Goal: Task Accomplishment & Management: Complete application form

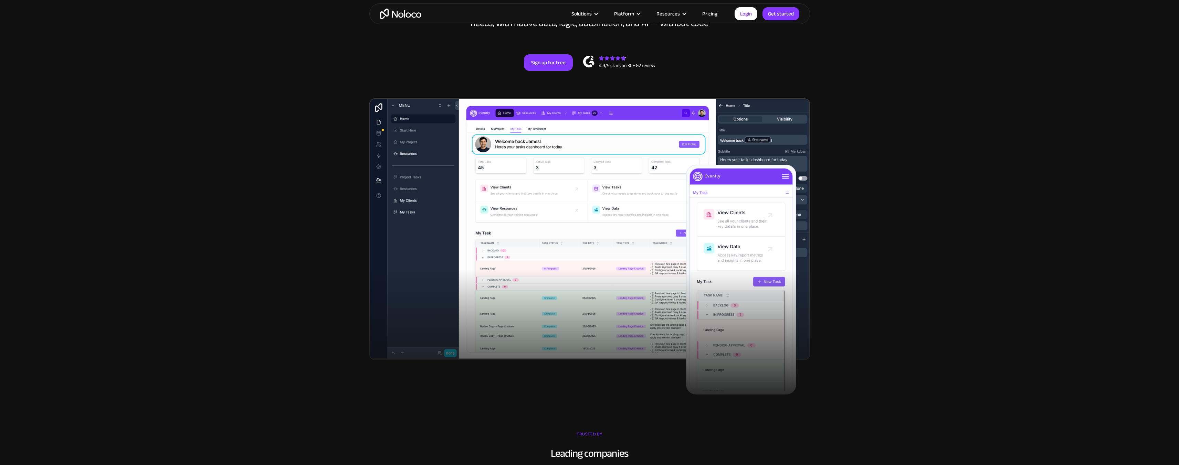
scroll to position [27, 0]
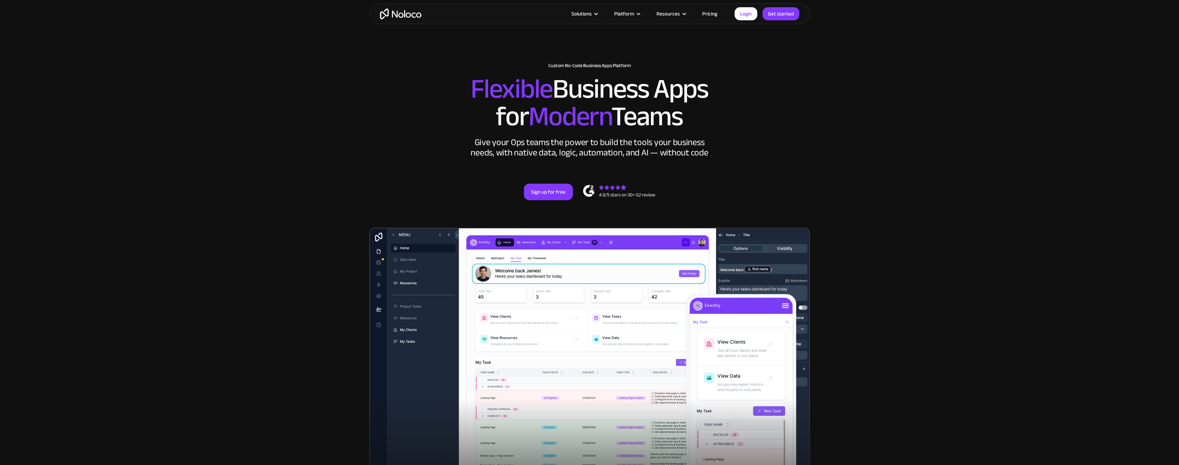
click at [711, 14] on link "Pricing" at bounding box center [710, 13] width 32 height 9
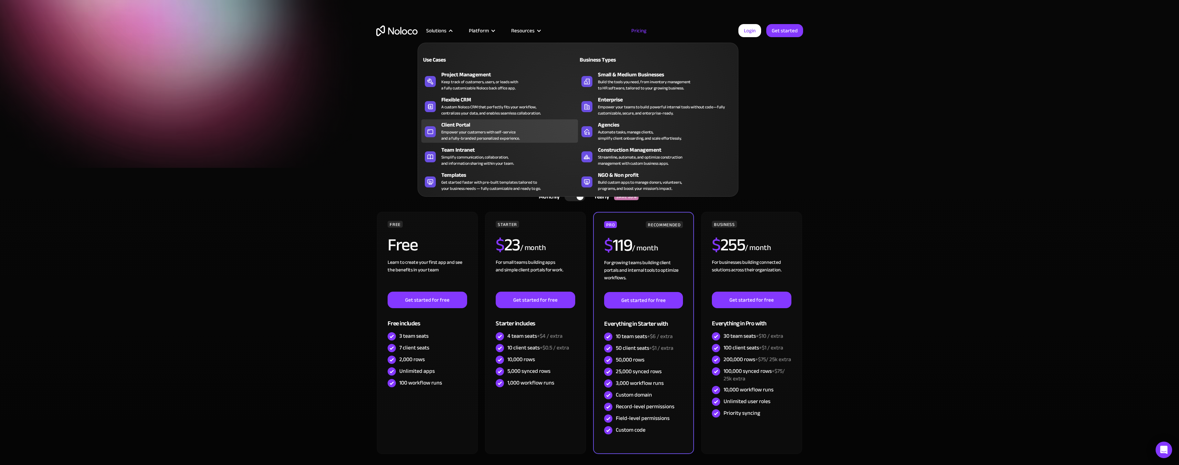
click at [459, 131] on div "Empower your customers with self-service and a fully-branded personalized exper…" at bounding box center [480, 135] width 78 height 12
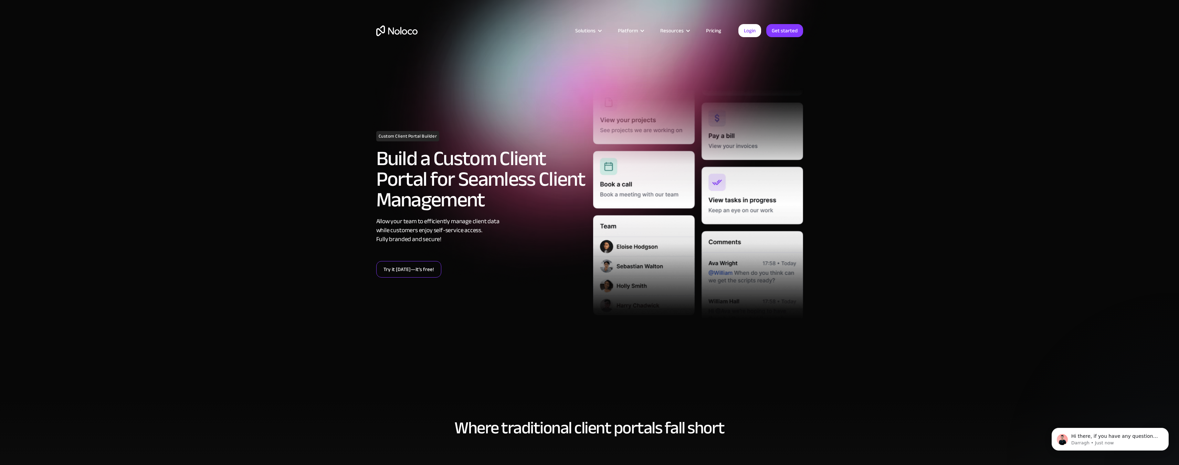
click at [398, 274] on link "Try it today—it’s free!" at bounding box center [408, 269] width 65 height 17
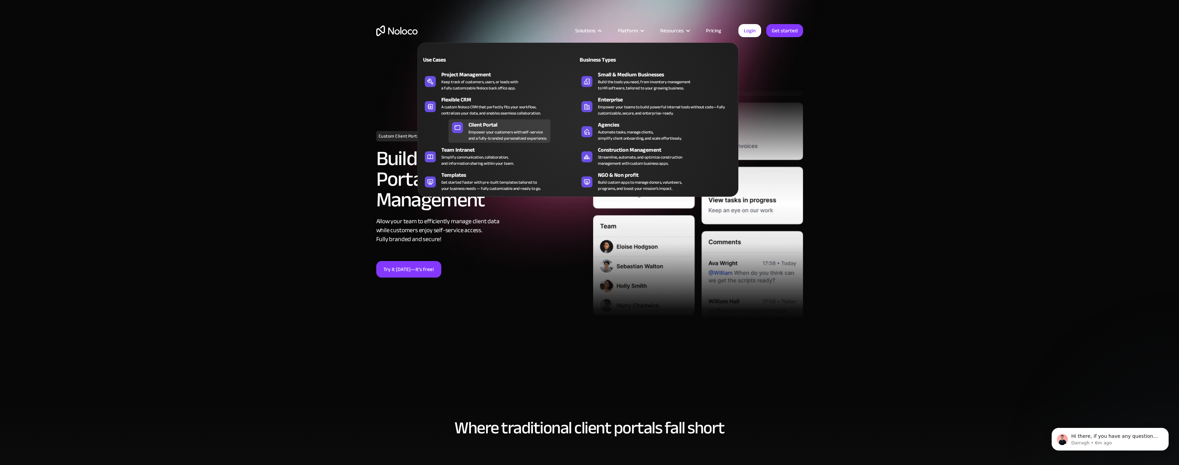
click at [494, 135] on div "Empower your customers with self-service and a fully-branded personalized exper…" at bounding box center [507, 135] width 78 height 12
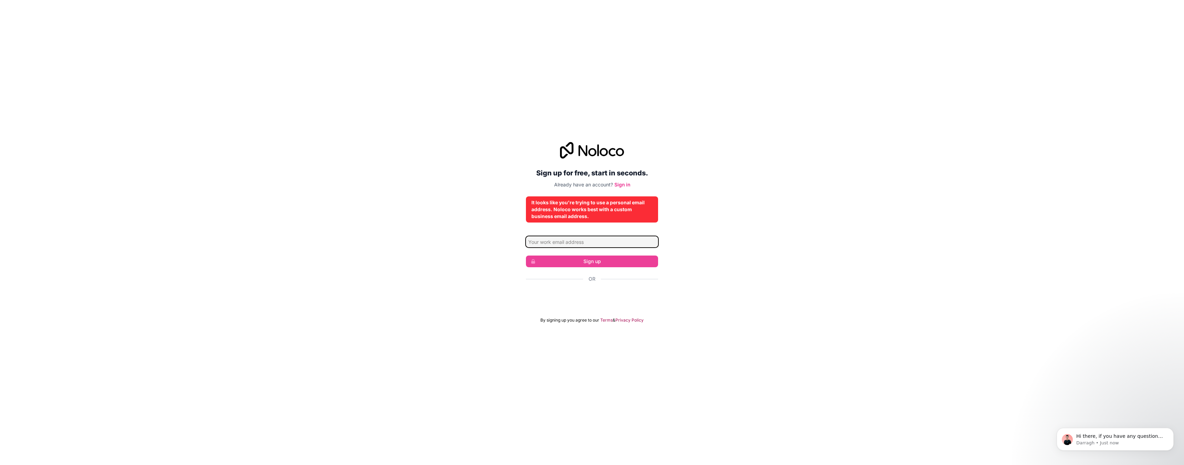
click at [578, 242] on input "Email address" at bounding box center [592, 241] width 132 height 11
click at [696, 238] on div "Sign up for free, start in seconds. Already have an account? Sign in It looks l…" at bounding box center [592, 233] width 1184 height 200
click at [616, 246] on input "Email address" at bounding box center [592, 241] width 132 height 11
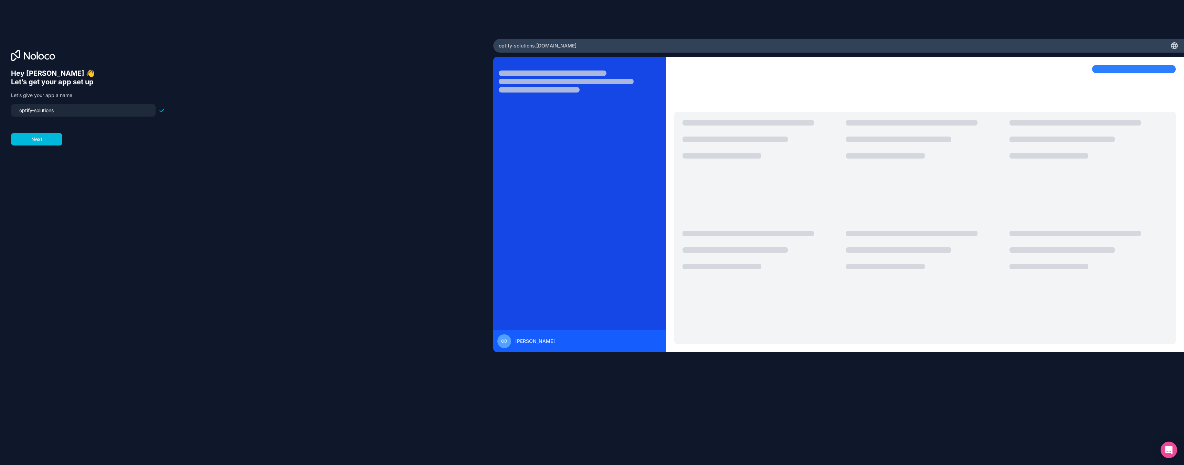
click at [39, 113] on input "optify-solutions" at bounding box center [83, 111] width 136 height 10
type input "homeshare"
click at [45, 139] on button "Next" at bounding box center [36, 139] width 51 height 12
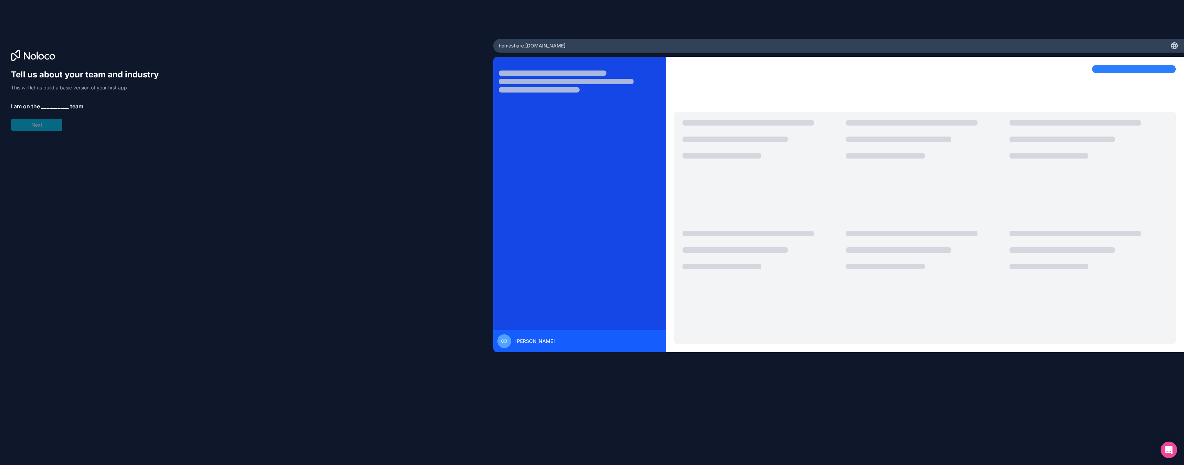
click at [44, 103] on span "__________" at bounding box center [55, 106] width 28 height 8
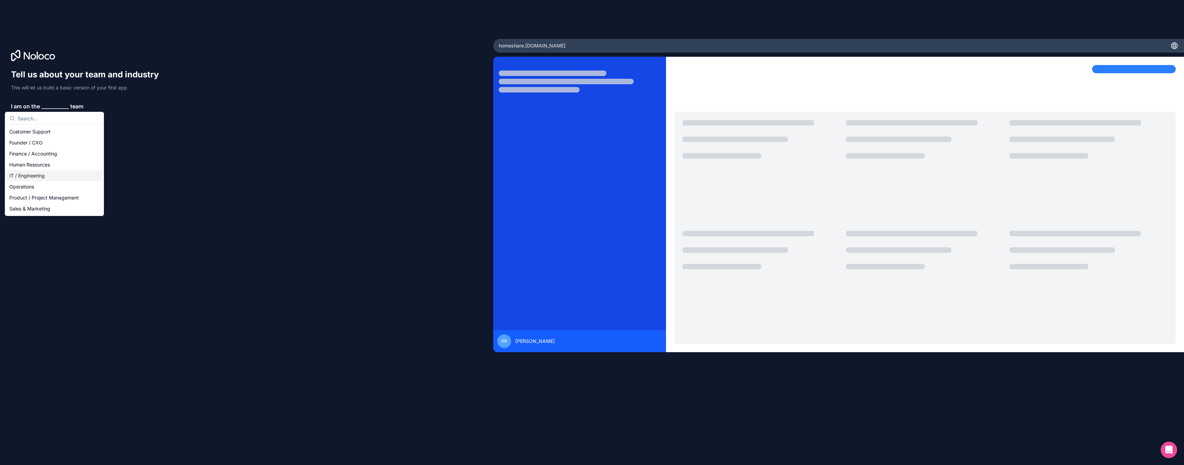
click at [40, 179] on div "IT / Engineering" at bounding box center [55, 175] width 96 height 11
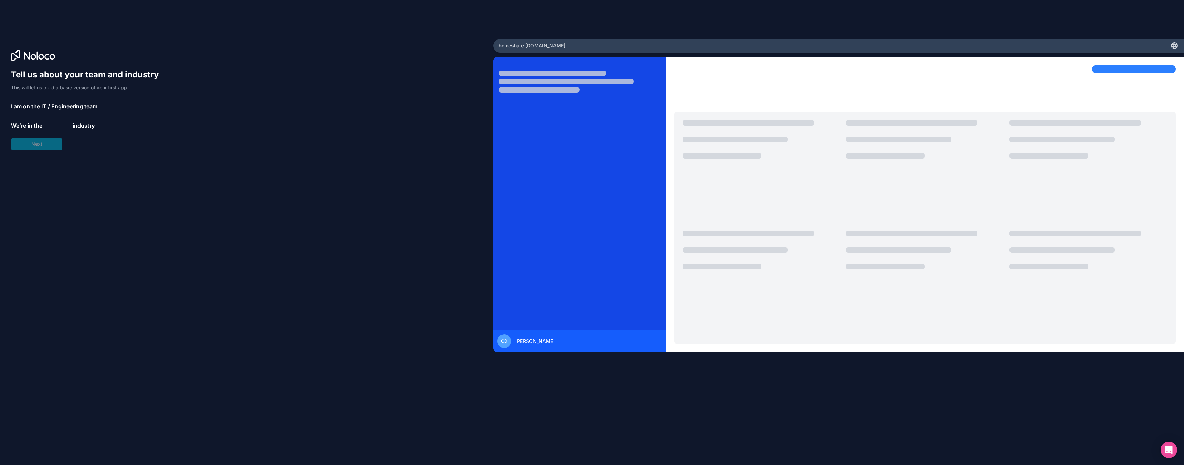
click at [49, 125] on span "__________" at bounding box center [58, 126] width 28 height 8
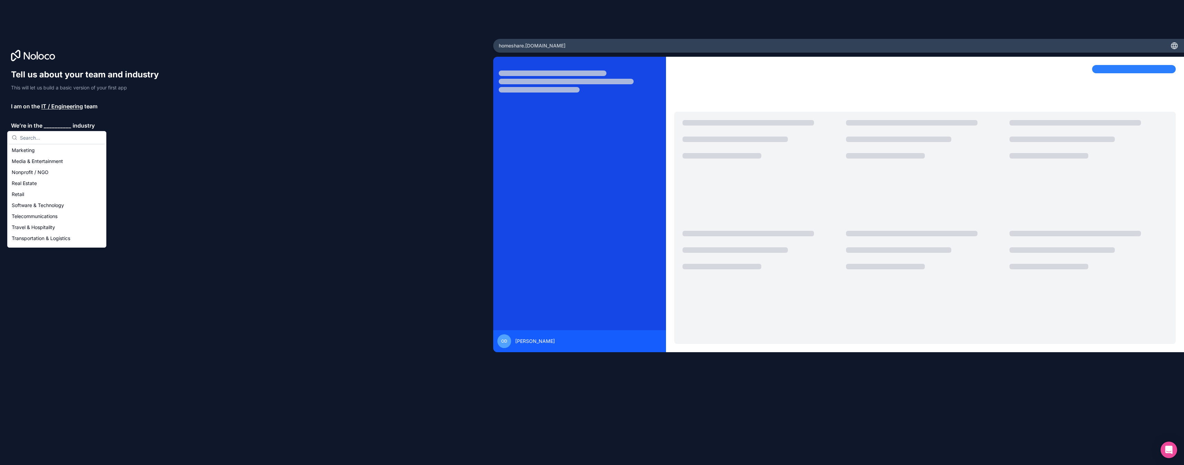
scroll to position [115, 0]
click at [39, 176] on div "Real Estate" at bounding box center [57, 178] width 96 height 11
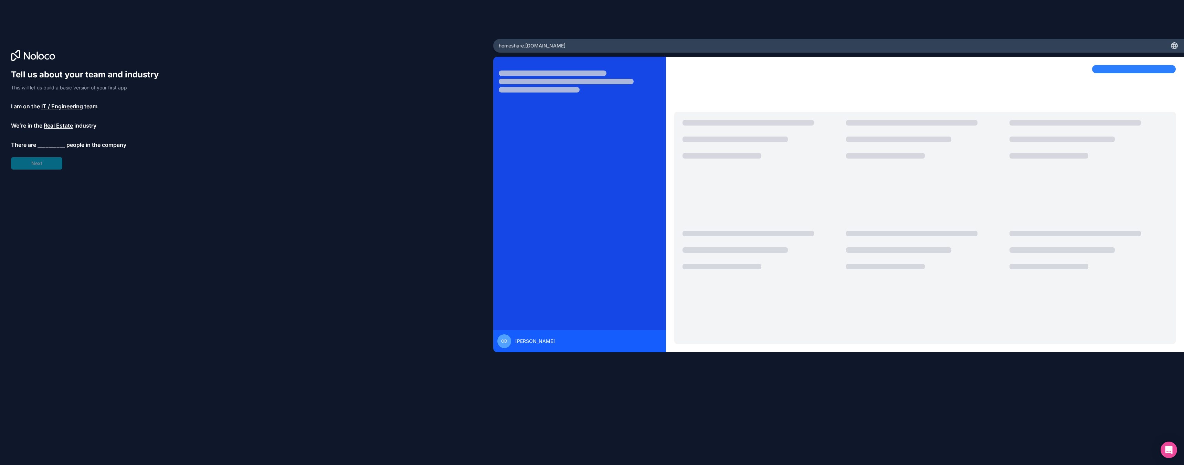
click at [40, 148] on span "__________" at bounding box center [52, 145] width 28 height 8
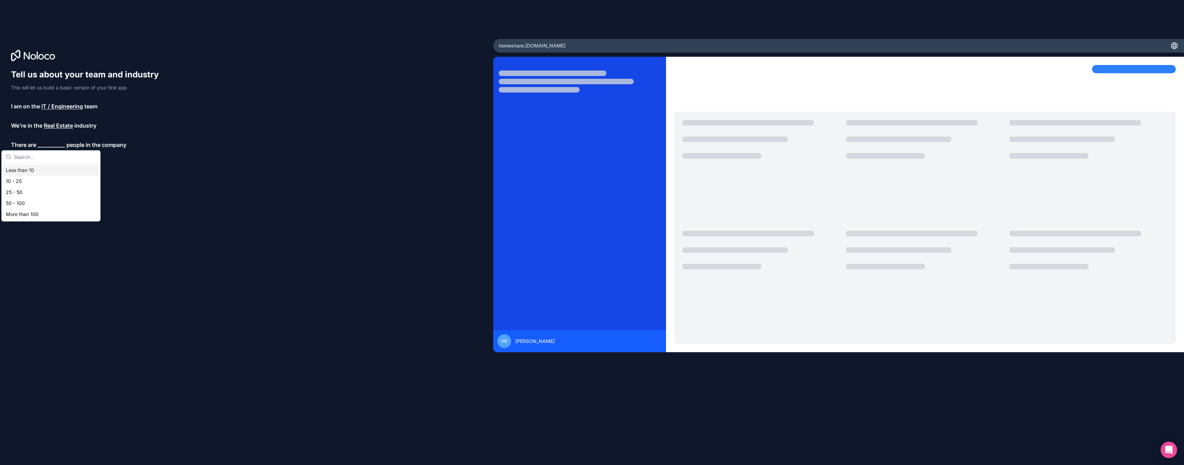
click at [40, 173] on div "Less than 10" at bounding box center [51, 170] width 96 height 11
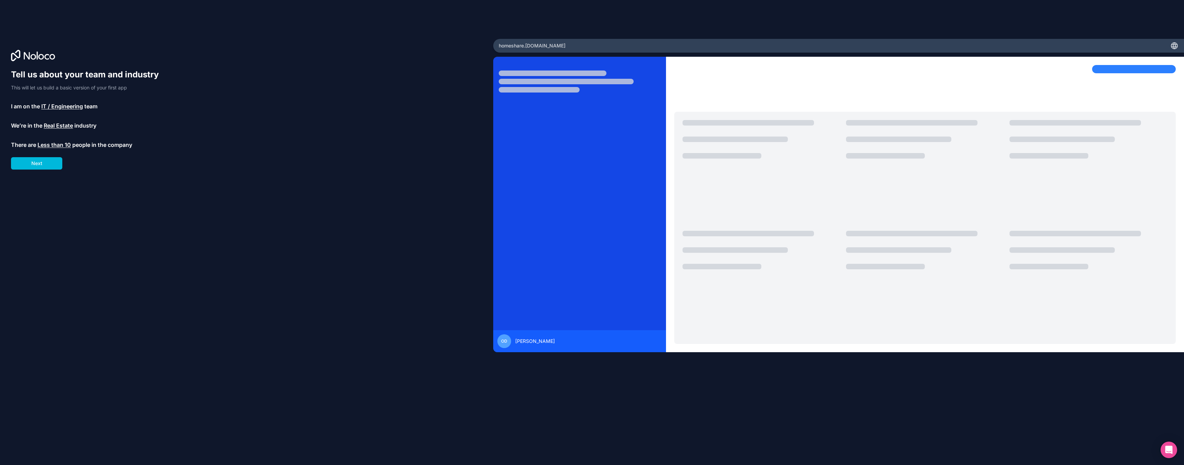
click at [41, 164] on button "Next" at bounding box center [36, 163] width 51 height 12
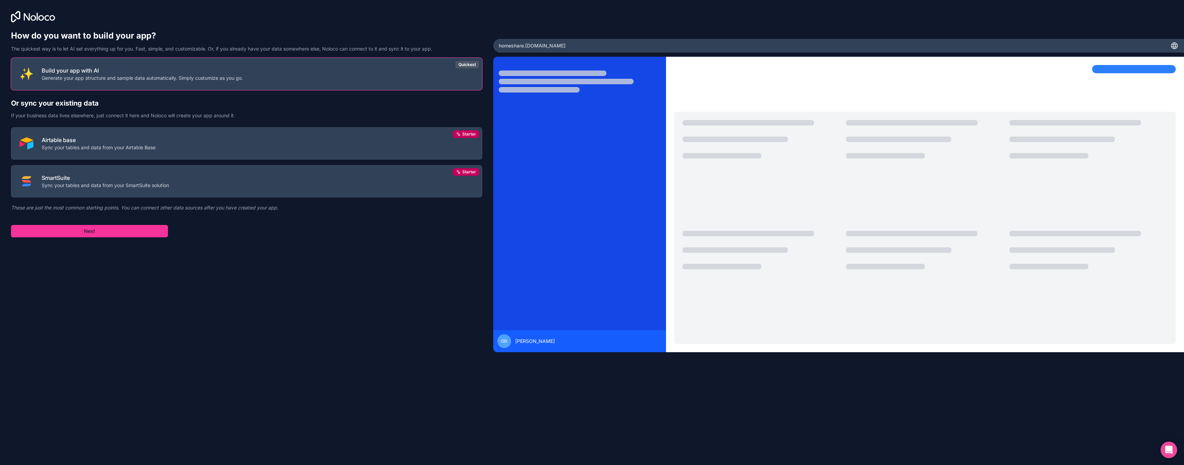
click at [366, 142] on button "Airtable base Sync your tables and data from your Airtable Base Starter" at bounding box center [246, 143] width 471 height 32
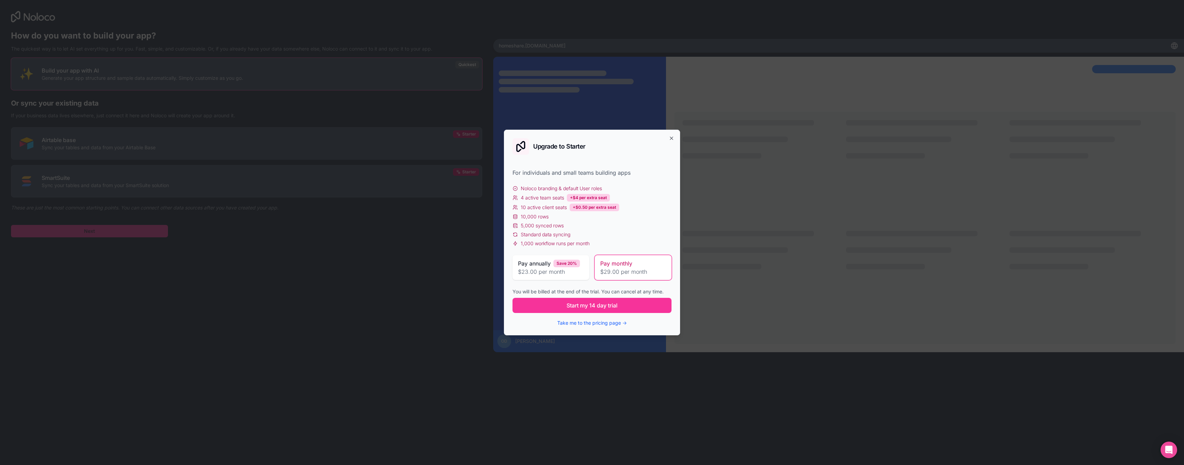
click at [602, 311] on button "Start my 14 day trial" at bounding box center [592, 305] width 159 height 15
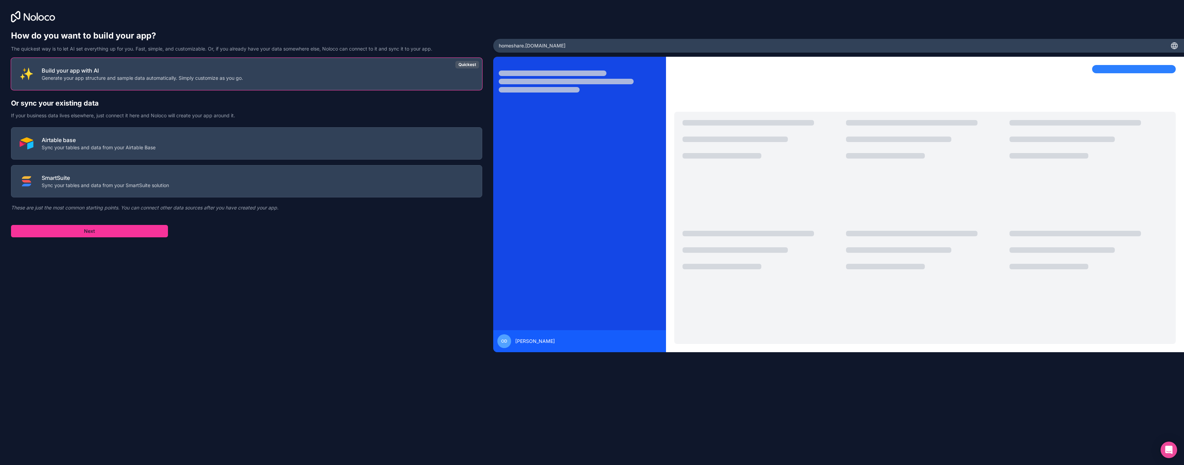
click at [278, 138] on button "Airtable base Sync your tables and data from your Airtable Base" at bounding box center [246, 143] width 471 height 32
click at [127, 107] on h2 "Or sync your existing data" at bounding box center [246, 103] width 471 height 10
click at [130, 79] on p "Generate your app structure and sample data automatically. Simply customize as …" at bounding box center [142, 78] width 201 height 7
click at [76, 236] on button "Next" at bounding box center [89, 231] width 157 height 12
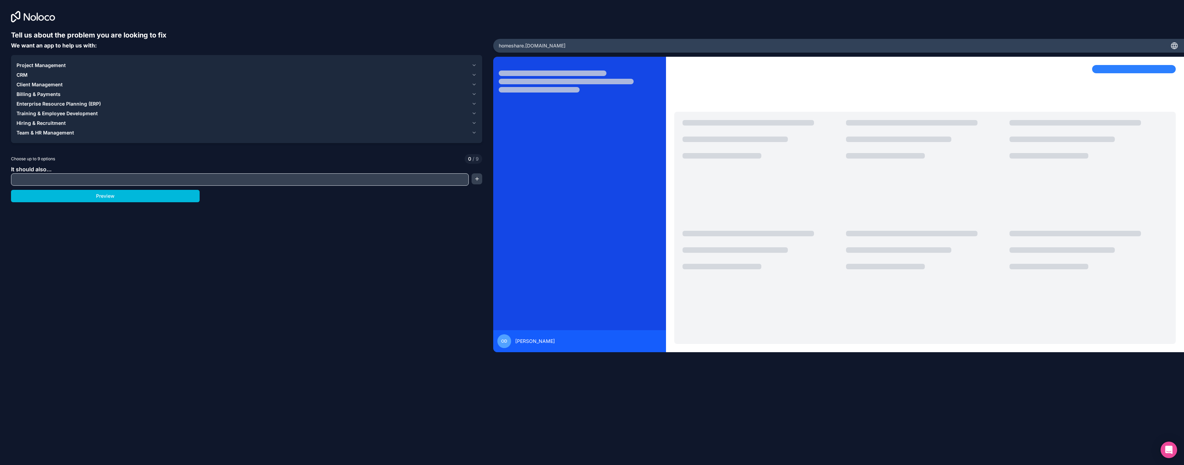
click at [49, 86] on span "Client Management" at bounding box center [40, 84] width 46 height 7
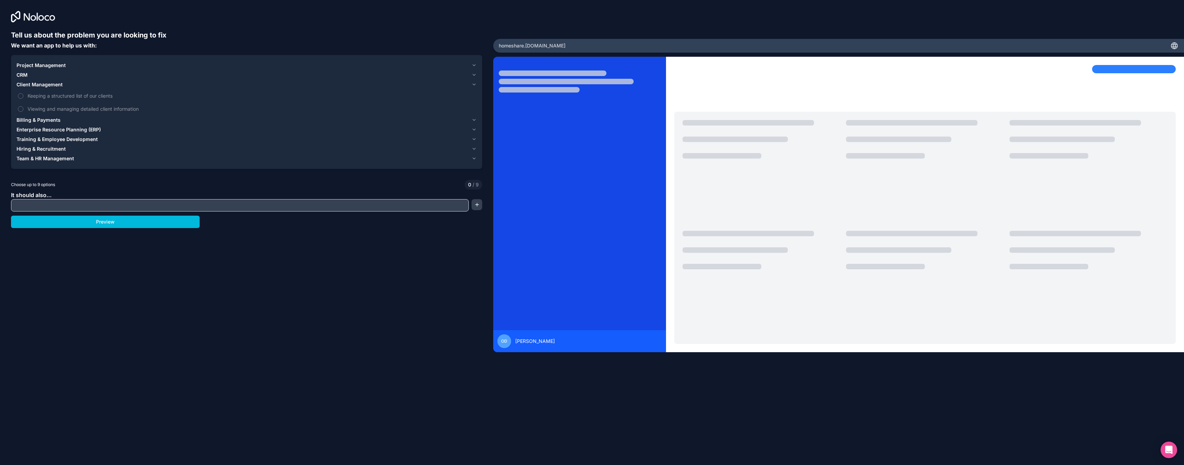
click at [48, 65] on span "Project Management" at bounding box center [41, 65] width 49 height 7
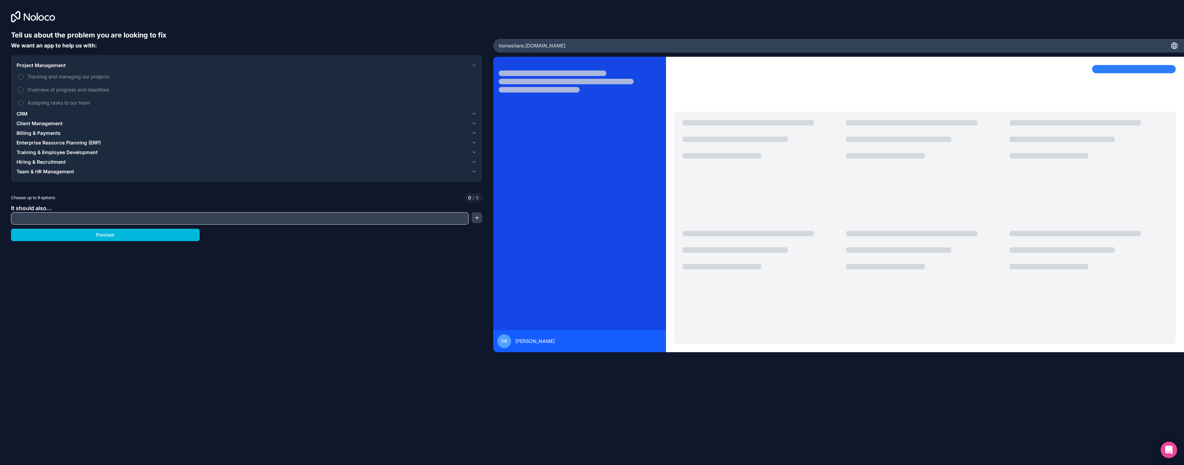
click at [48, 64] on span "Project Management" at bounding box center [41, 65] width 49 height 7
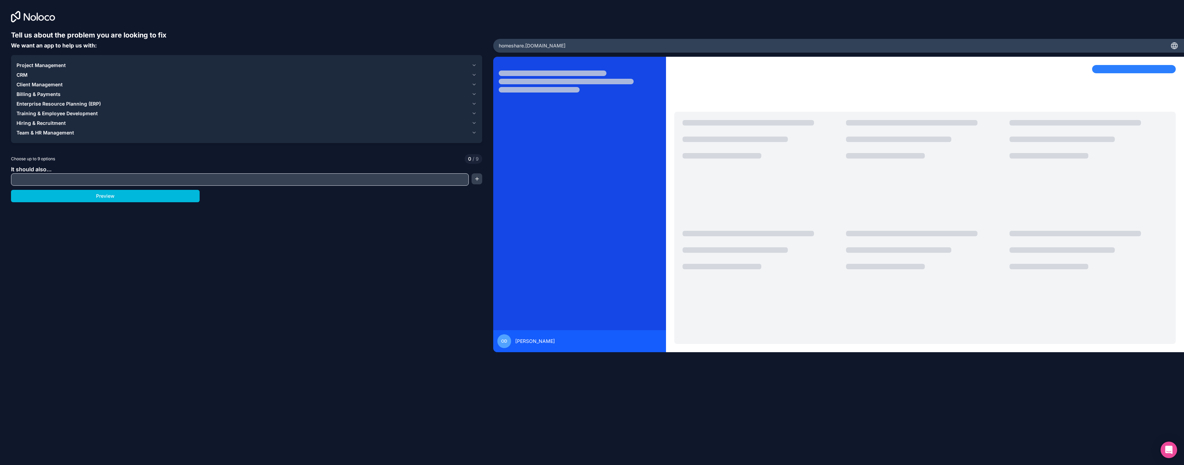
click at [18, 76] on span "CRM" at bounding box center [22, 75] width 11 height 7
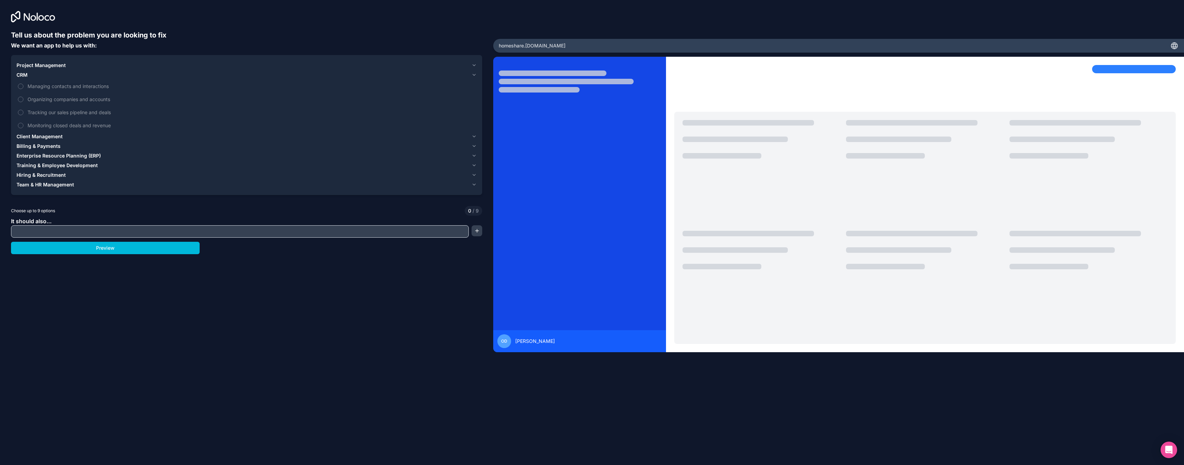
click at [19, 76] on span "CRM" at bounding box center [22, 75] width 11 height 7
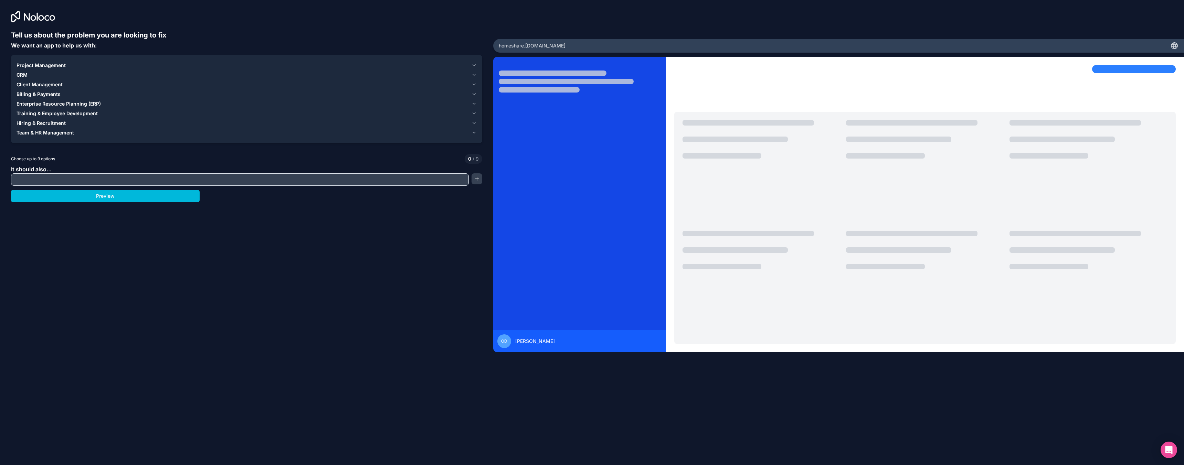
click at [36, 134] on span "Team & HR Management" at bounding box center [45, 132] width 57 height 7
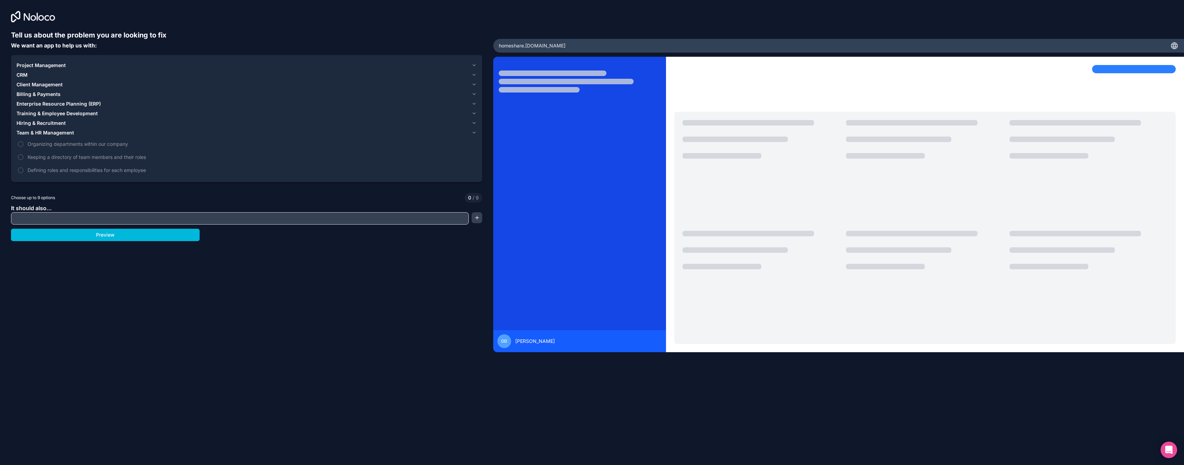
click at [44, 133] on span "Team & HR Management" at bounding box center [45, 132] width 57 height 7
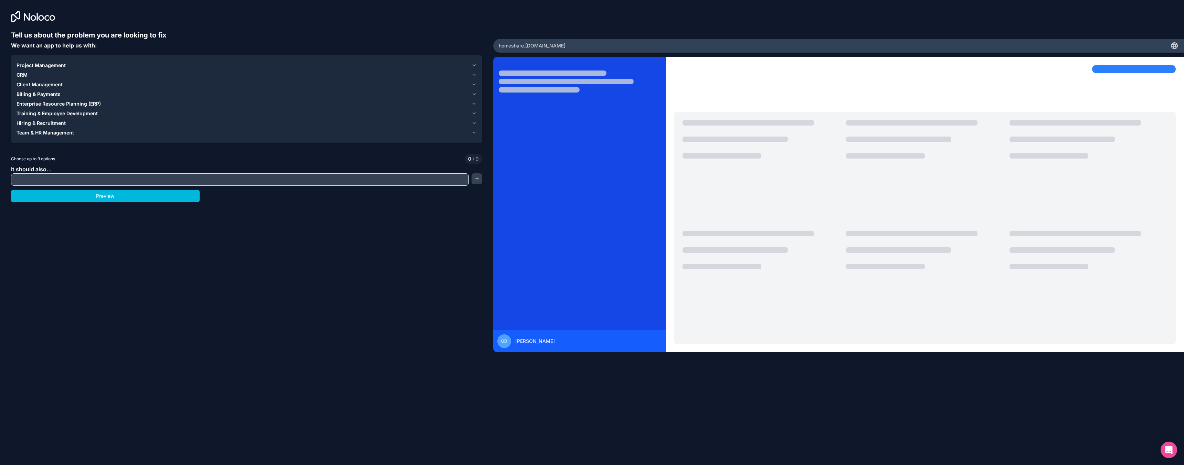
click at [45, 111] on span "Training & Employee Development" at bounding box center [57, 113] width 81 height 7
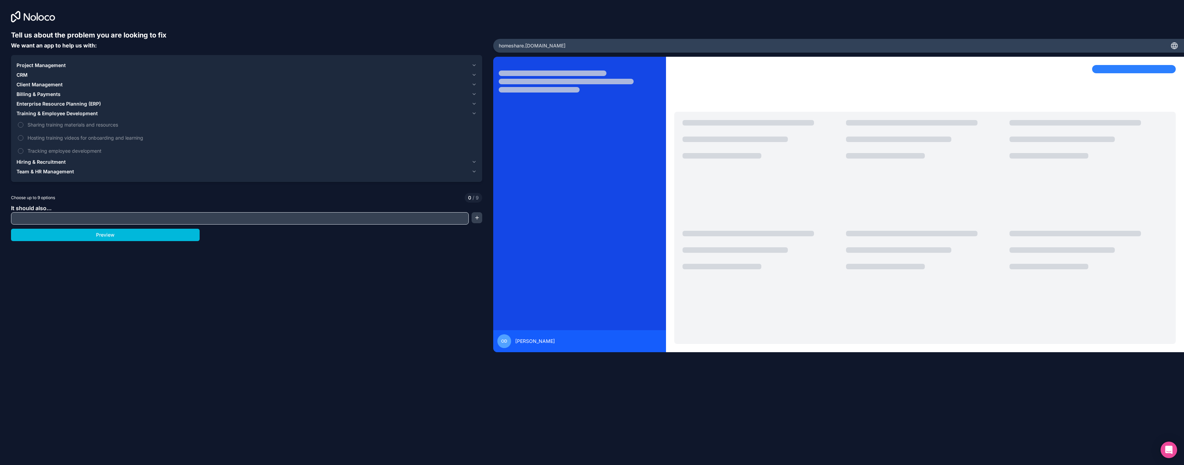
click at [45, 112] on span "Training & Employee Development" at bounding box center [57, 113] width 81 height 7
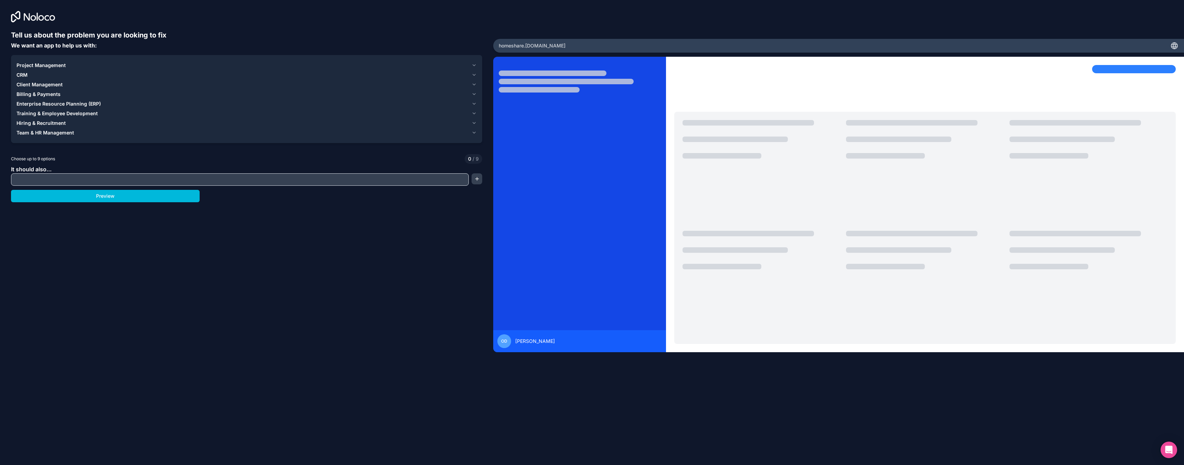
click at [44, 100] on button "Enterprise Resource Planning (ERP)" at bounding box center [247, 104] width 460 height 10
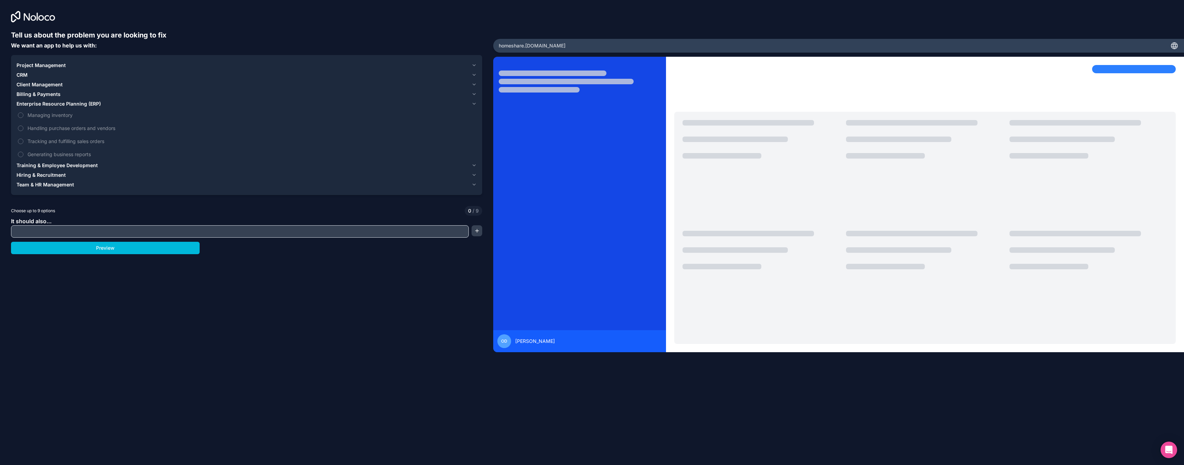
click at [42, 101] on span "Enterprise Resource Planning (ERP)" at bounding box center [59, 104] width 84 height 7
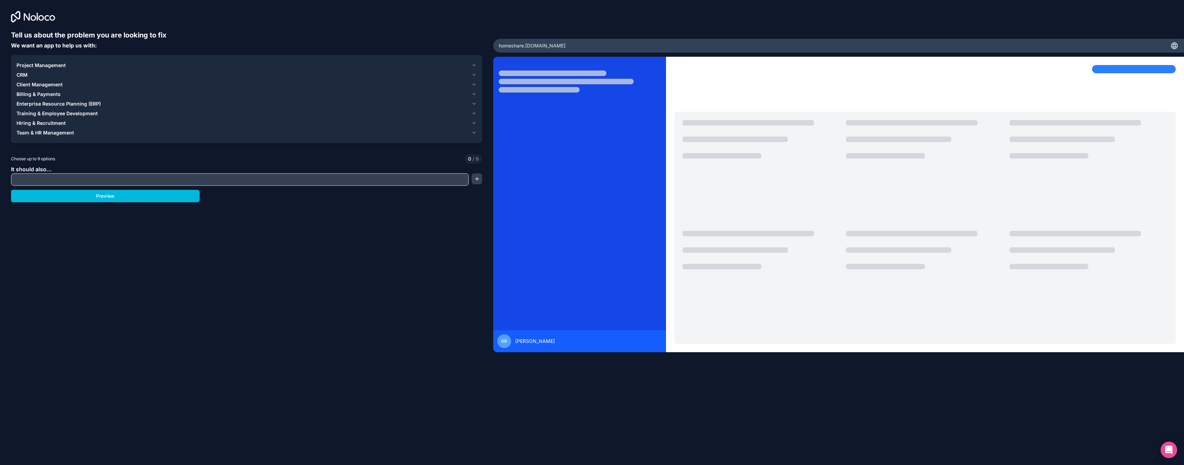
click at [41, 92] on span "Billing & Payments" at bounding box center [39, 94] width 44 height 7
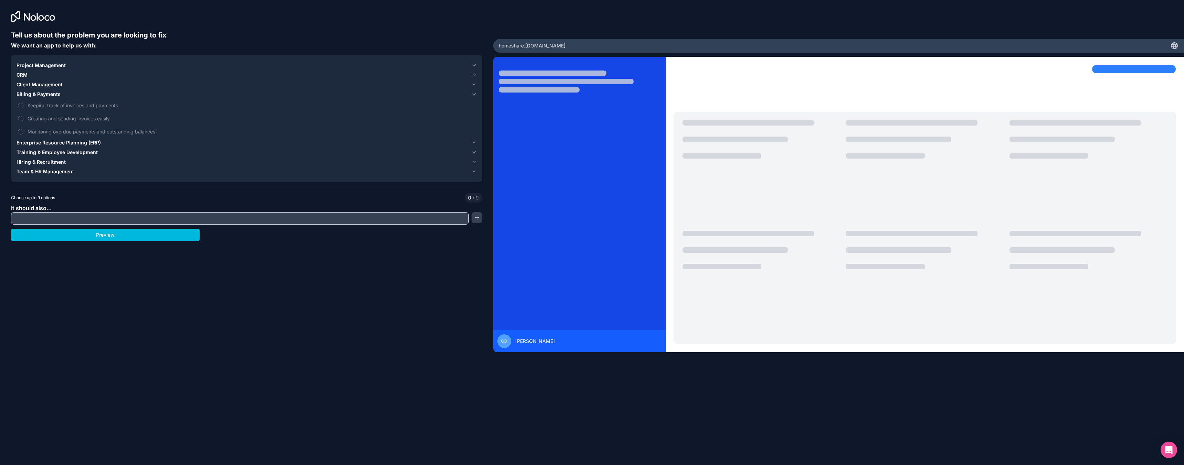
click at [41, 92] on span "Billing & Payments" at bounding box center [39, 94] width 44 height 7
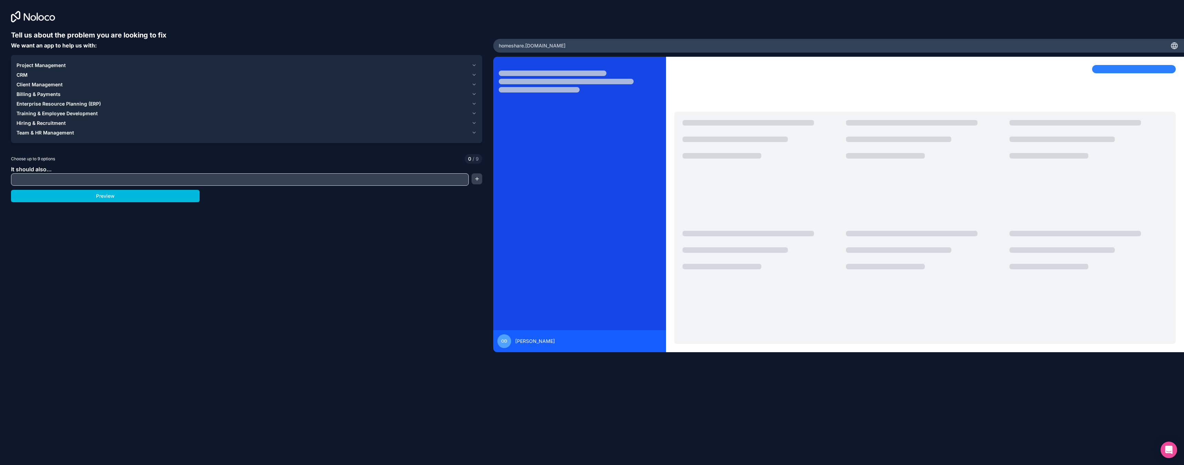
click at [41, 88] on span "Client Management" at bounding box center [40, 84] width 46 height 7
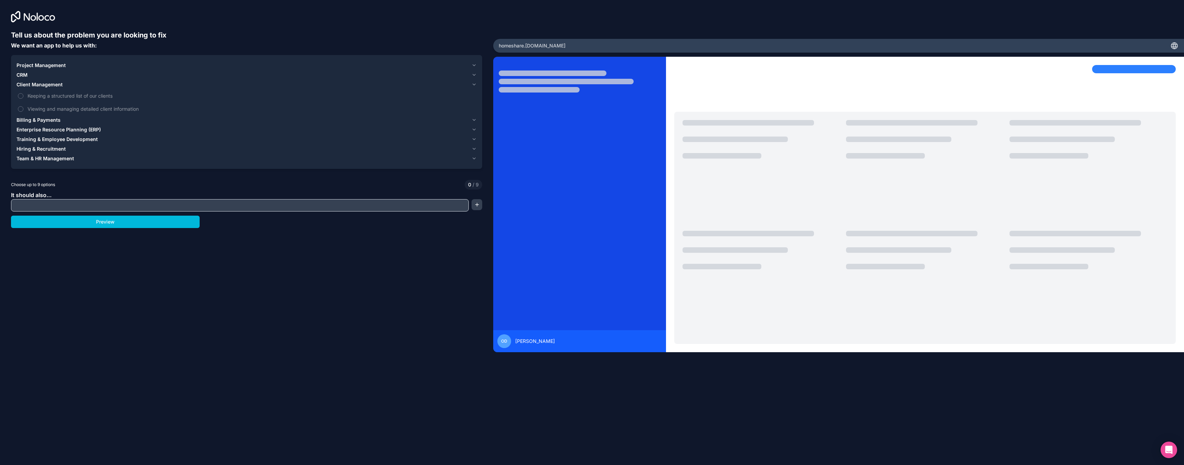
click at [41, 85] on span "Client Management" at bounding box center [40, 84] width 46 height 7
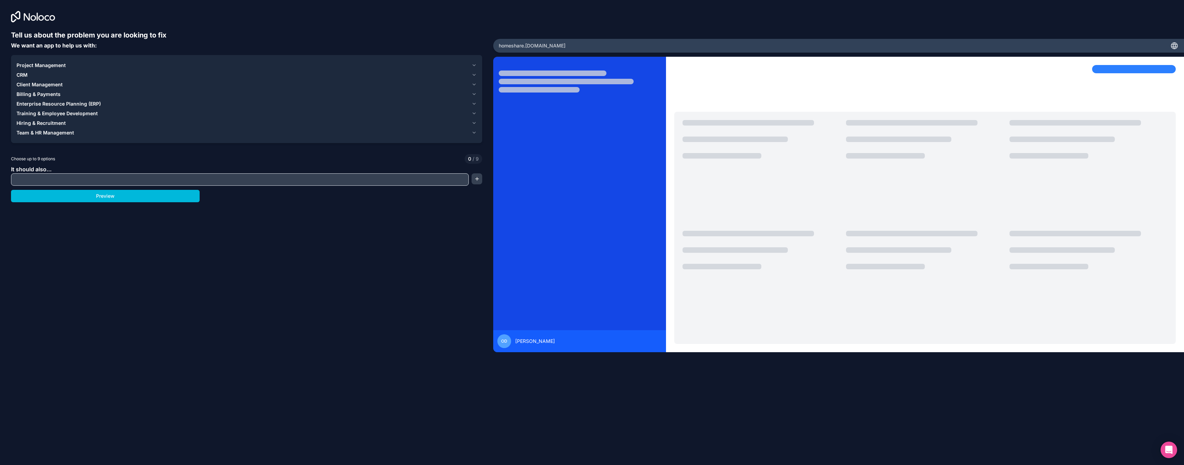
click at [20, 75] on span "CRM" at bounding box center [22, 75] width 11 height 7
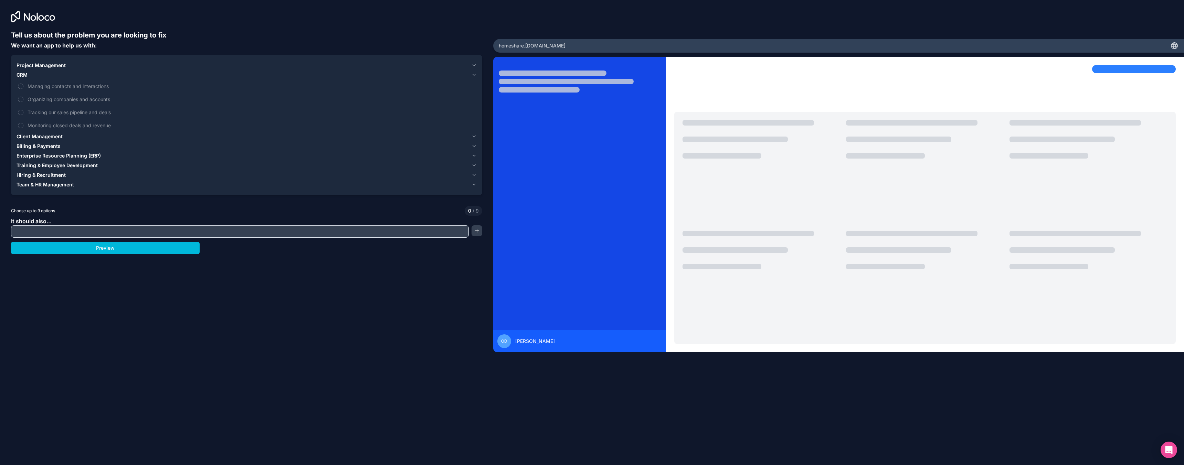
click at [20, 75] on span "CRM" at bounding box center [22, 75] width 11 height 7
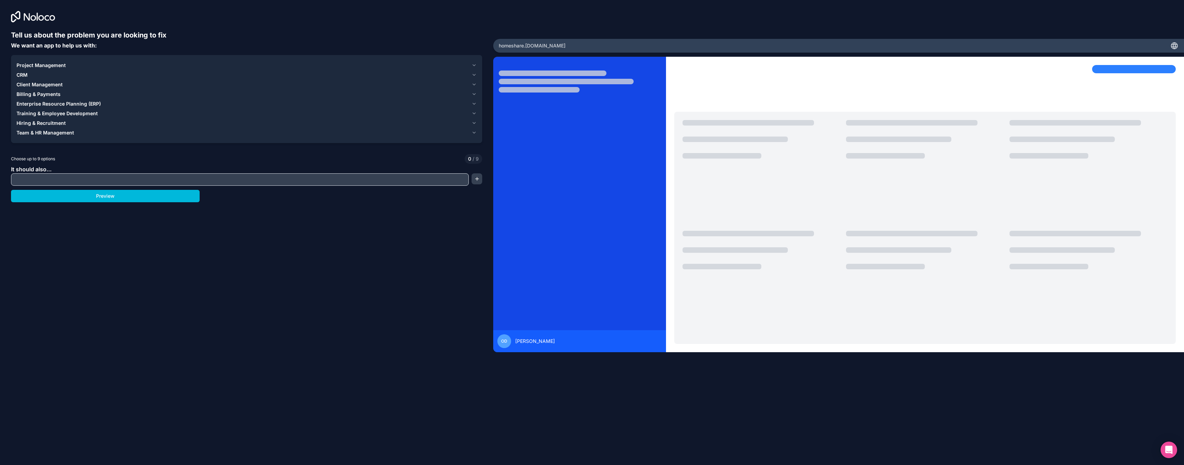
click at [37, 176] on input "text" at bounding box center [240, 180] width 454 height 10
click at [62, 155] on div "Choose up to 9 options 0 / 9" at bounding box center [246, 159] width 471 height 10
click at [79, 180] on input "text" at bounding box center [240, 180] width 454 height 10
click at [74, 102] on span "Enterprise Resource Planning (ERP)" at bounding box center [59, 104] width 84 height 7
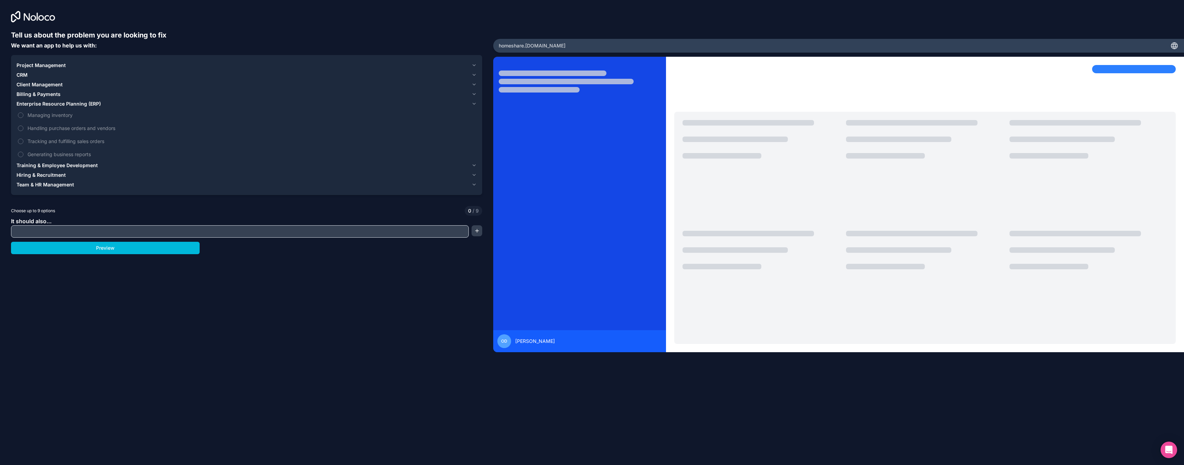
click at [74, 102] on span "Enterprise Resource Planning (ERP)" at bounding box center [59, 104] width 84 height 7
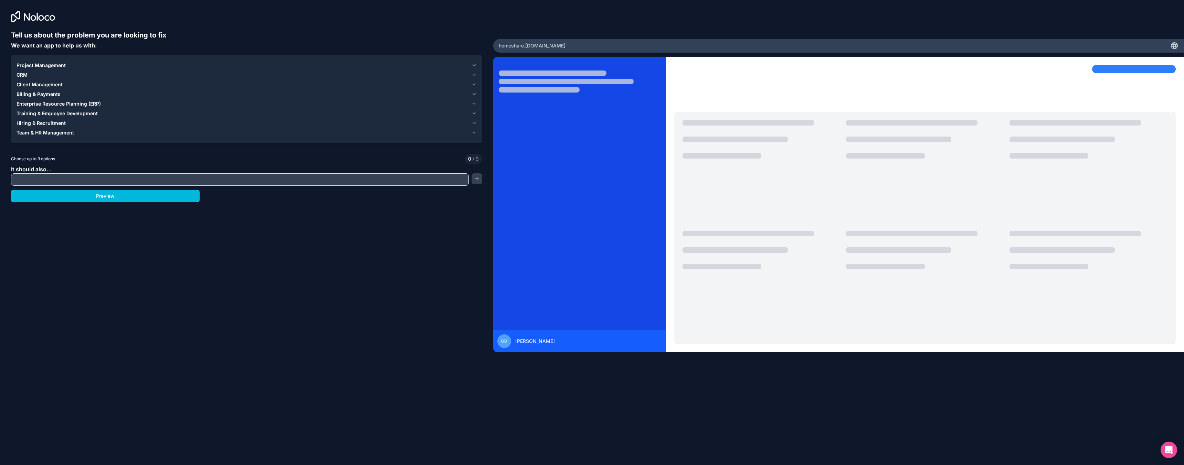
click at [52, 136] on button "Team & HR Management" at bounding box center [247, 133] width 460 height 10
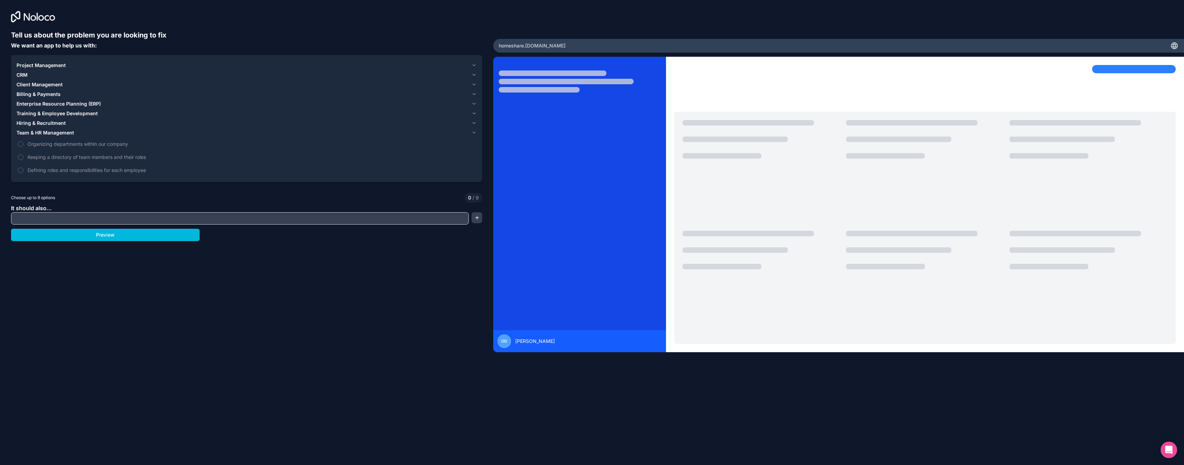
click at [52, 131] on span "Team & HR Management" at bounding box center [45, 132] width 57 height 7
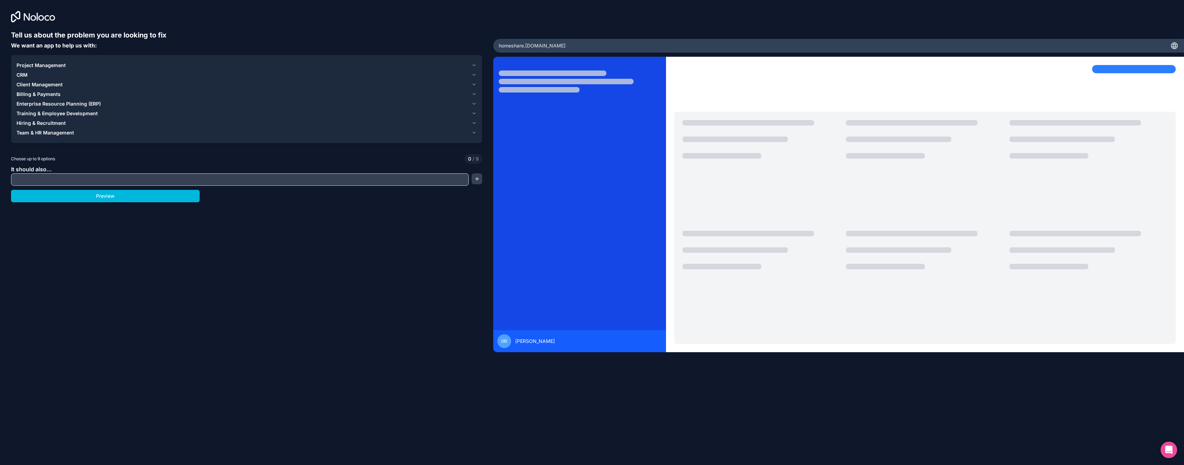
click at [49, 124] on span "Hiring & Recruitment" at bounding box center [41, 123] width 49 height 7
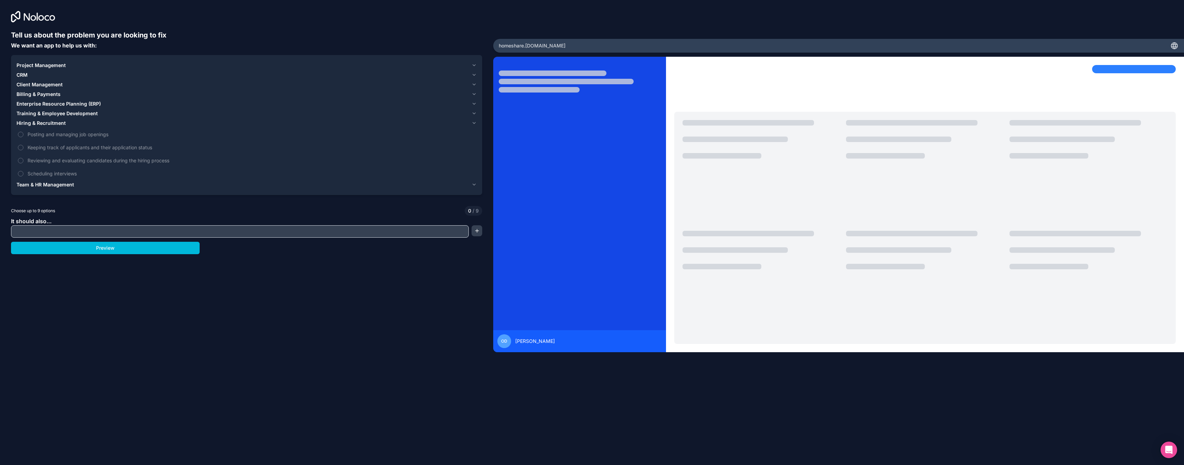
click at [49, 123] on span "Hiring & Recruitment" at bounding box center [41, 123] width 49 height 7
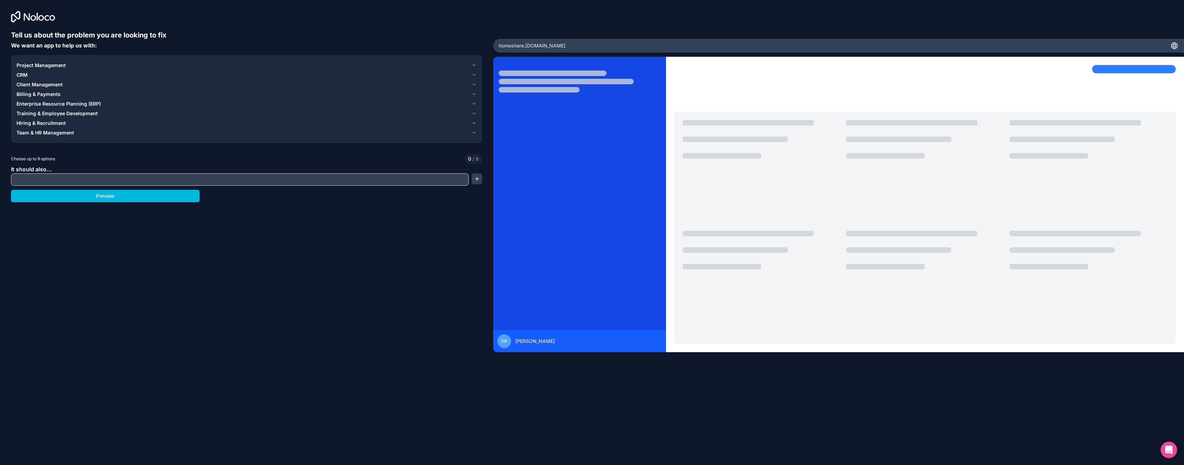
click at [46, 116] on span "Training & Employee Development" at bounding box center [57, 113] width 81 height 7
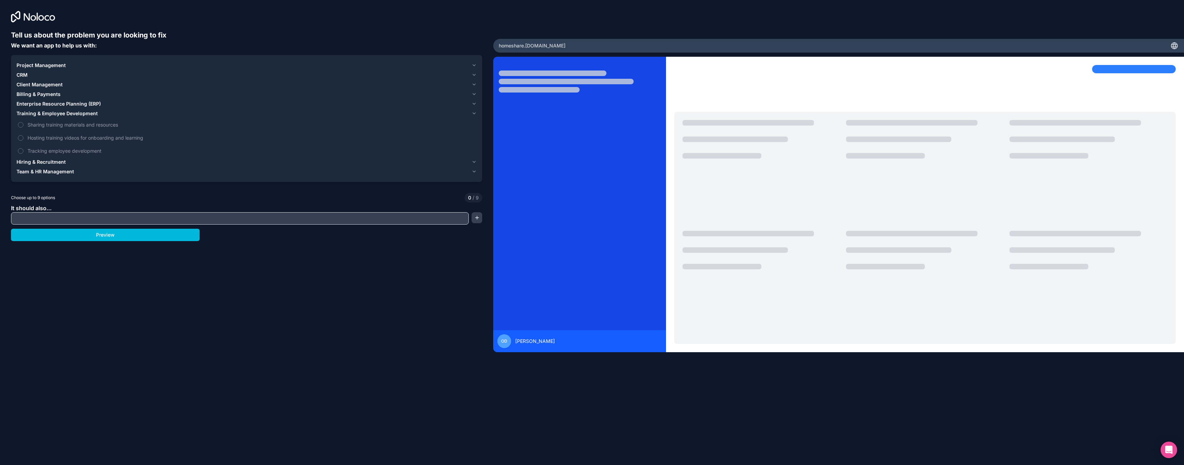
click at [48, 113] on span "Training & Employee Development" at bounding box center [57, 113] width 81 height 7
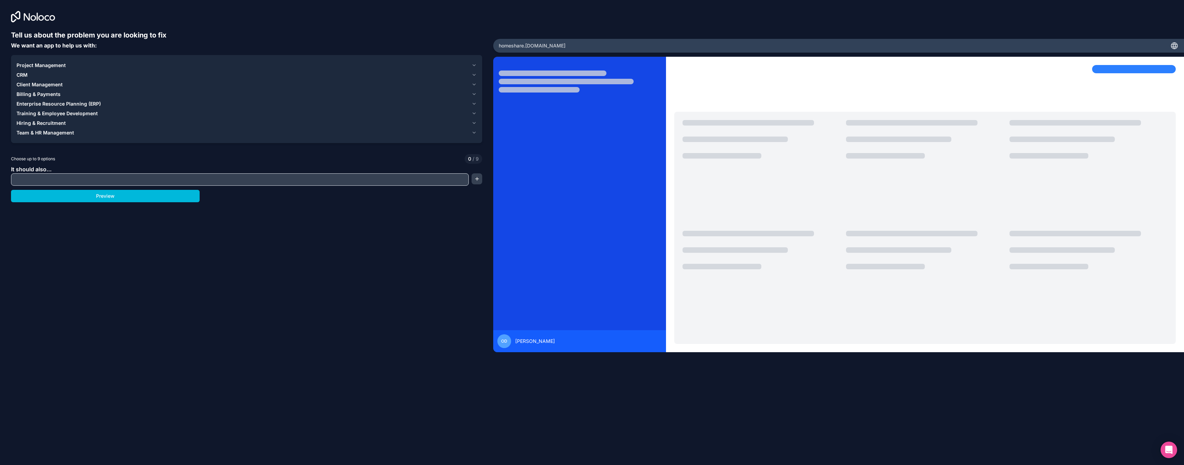
click at [42, 182] on input "text" at bounding box center [240, 180] width 454 height 10
type input "Client Portal"
click at [150, 196] on button "Preview" at bounding box center [105, 196] width 189 height 12
click at [337, 66] on div "Project Management" at bounding box center [243, 65] width 452 height 7
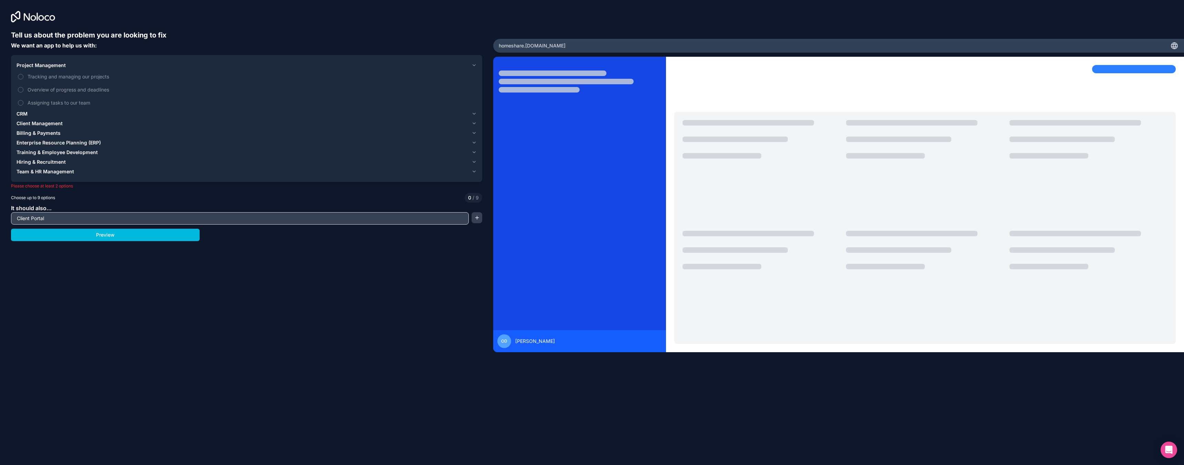
click at [66, 77] on span "Tracking and managing our projects" at bounding box center [252, 76] width 448 height 7
click at [23, 77] on button "Tracking and managing our projects" at bounding box center [21, 77] width 6 height 6
click at [24, 116] on span "CRM" at bounding box center [22, 113] width 11 height 7
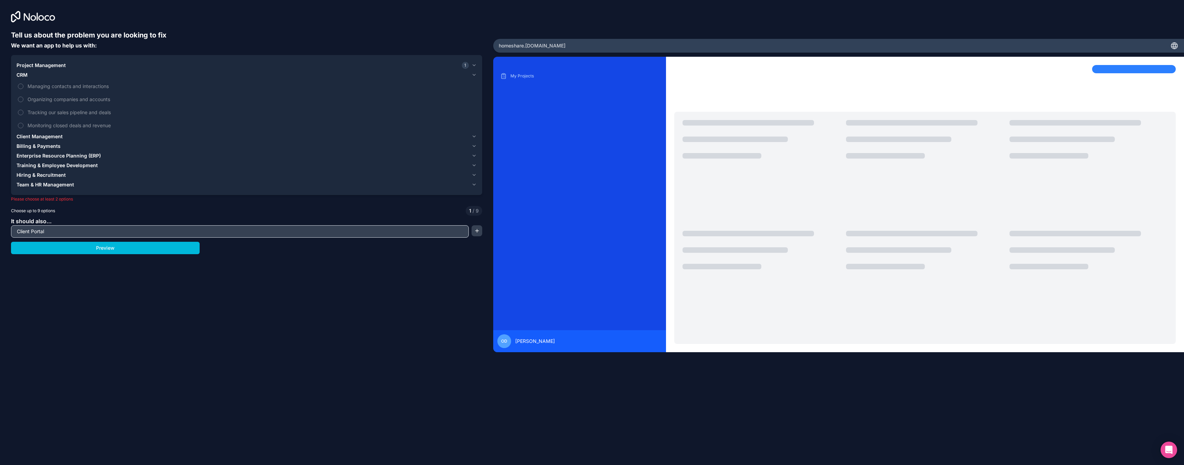
click at [55, 136] on span "Client Management" at bounding box center [40, 136] width 46 height 7
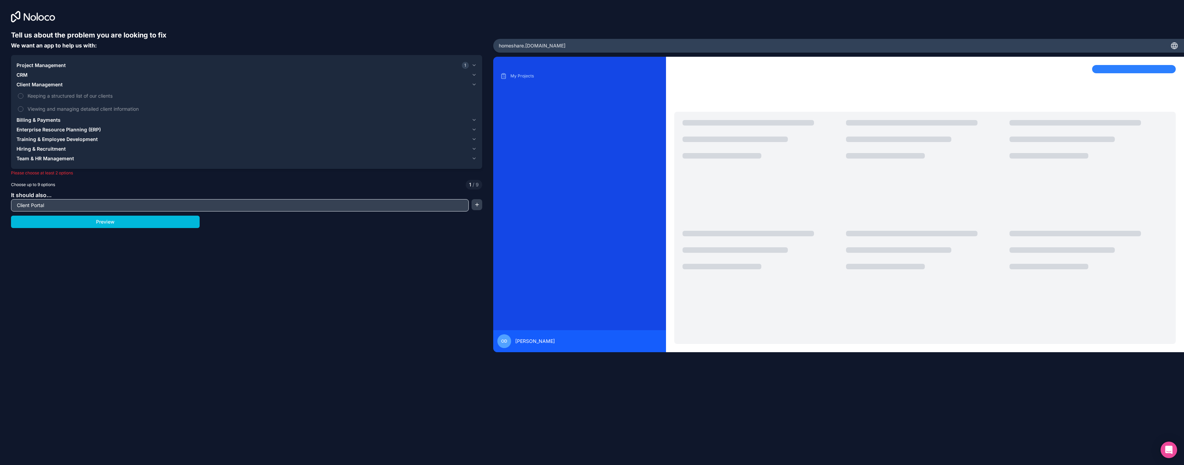
click at [41, 95] on span "Keeping a structured list of our clients" at bounding box center [252, 95] width 448 height 7
click at [23, 95] on button "Keeping a structured list of our clients" at bounding box center [21, 96] width 6 height 6
click at [43, 105] on span "Viewing and managing detailed client information" at bounding box center [252, 108] width 448 height 7
click at [23, 106] on button "Viewing and managing detailed client information" at bounding box center [21, 109] width 6 height 6
click at [44, 221] on button "Preview" at bounding box center [105, 222] width 189 height 12
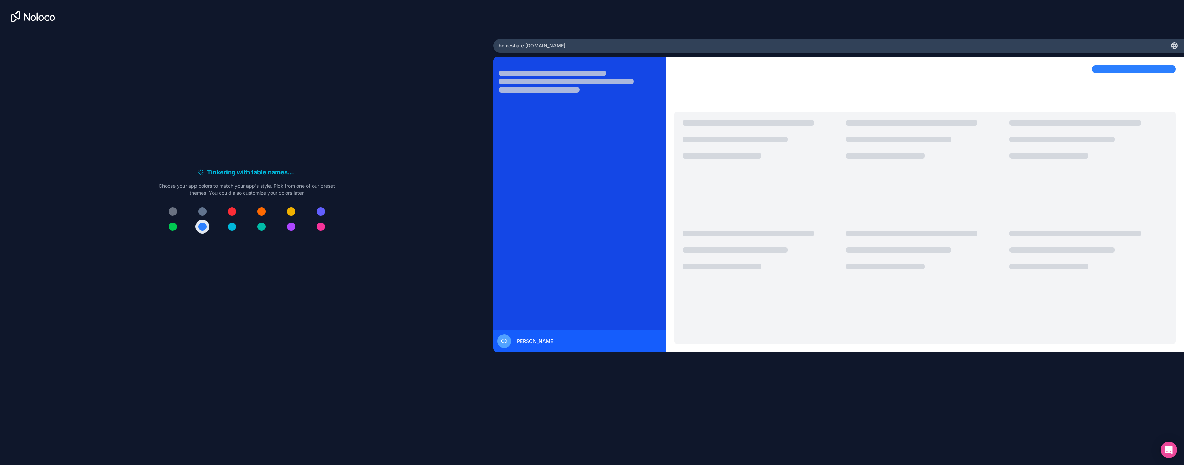
click at [202, 213] on div at bounding box center [202, 212] width 8 height 8
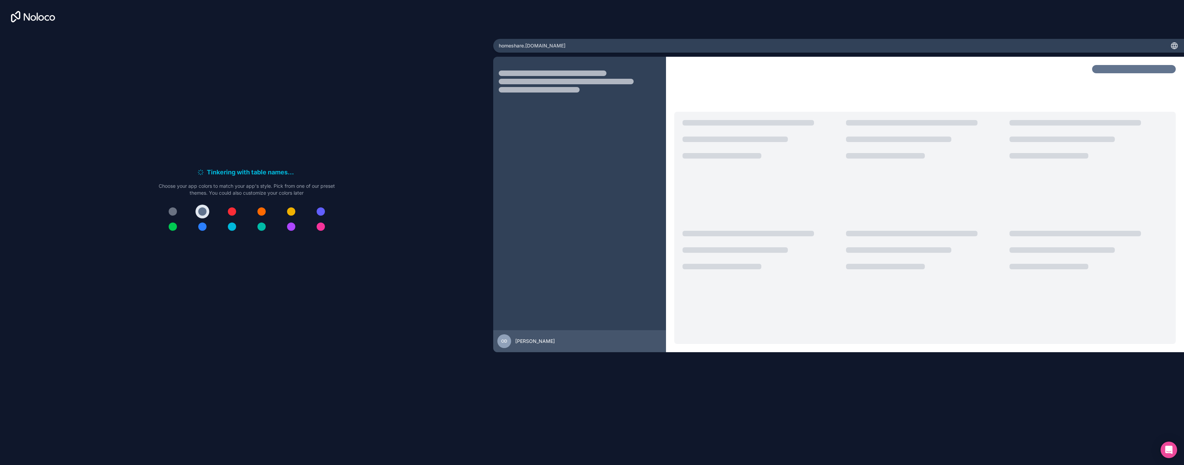
click at [201, 226] on div at bounding box center [202, 227] width 8 height 8
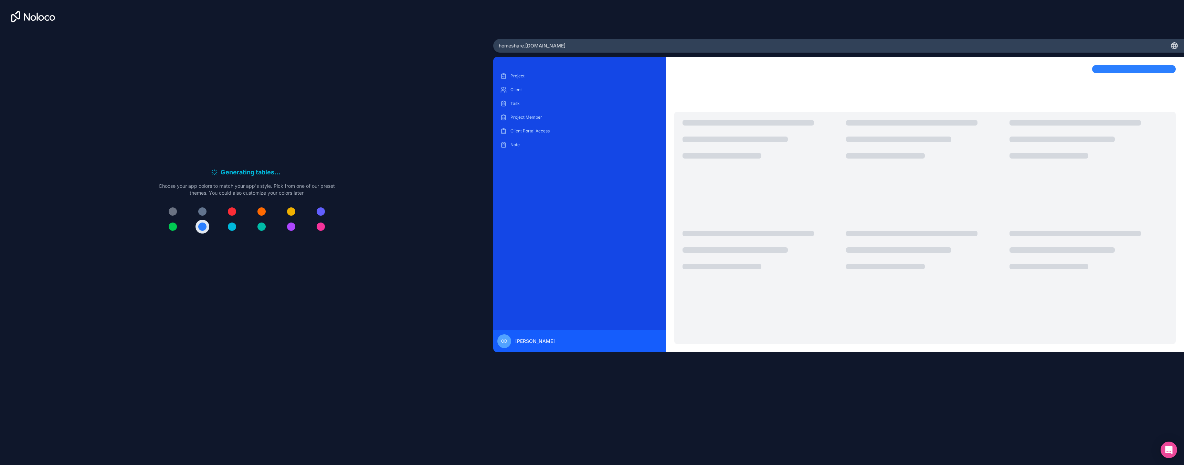
click at [321, 211] on div at bounding box center [321, 212] width 8 height 8
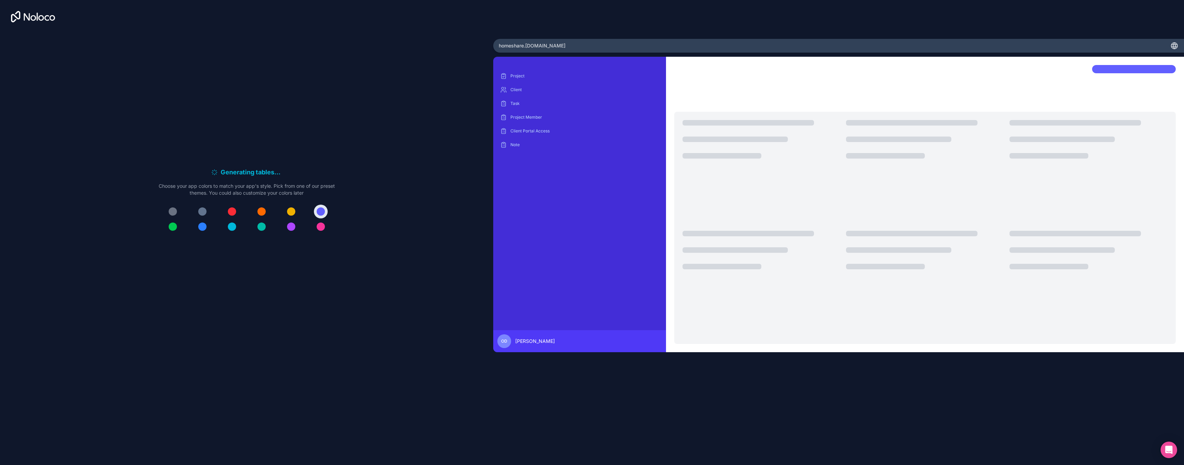
click at [293, 213] on div at bounding box center [291, 212] width 8 height 8
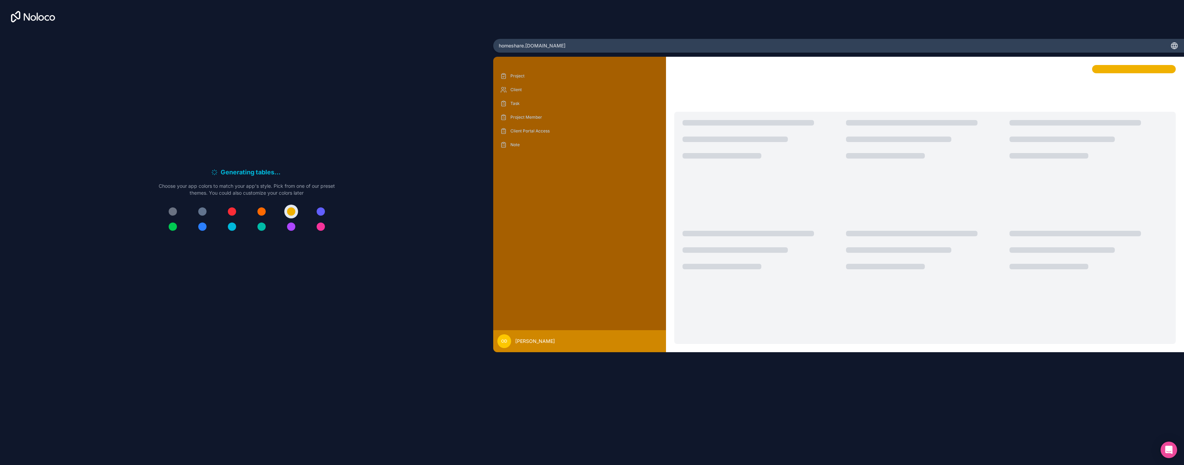
click at [271, 212] on div at bounding box center [247, 219] width 176 height 29
click at [257, 213] on div at bounding box center [261, 212] width 8 height 8
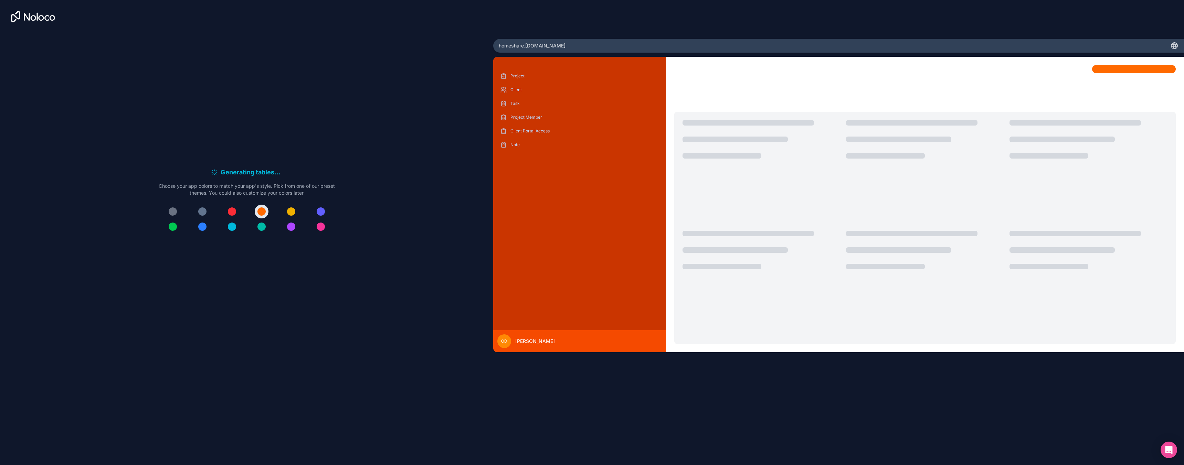
click at [205, 214] on div at bounding box center [202, 212] width 8 height 8
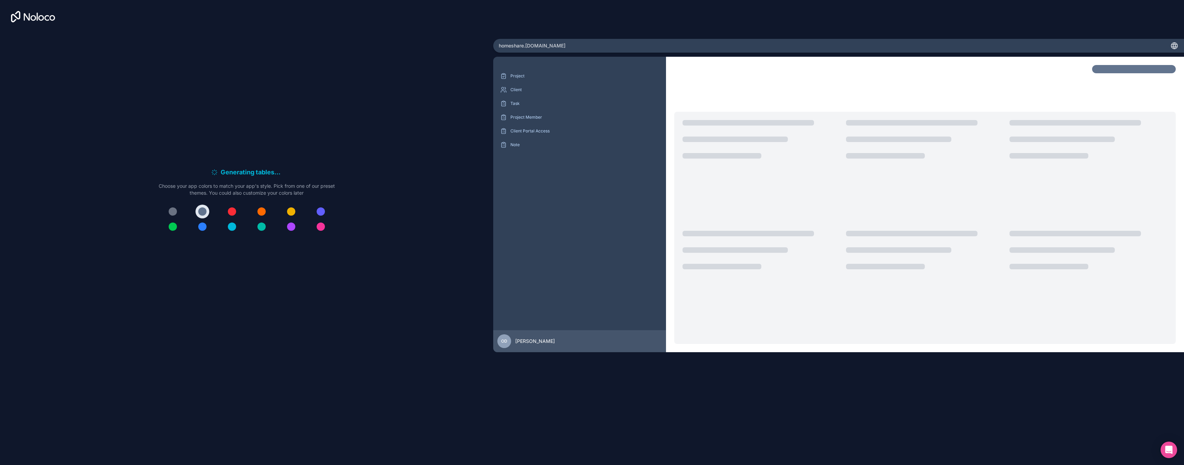
click at [202, 226] on div at bounding box center [202, 227] width 8 height 8
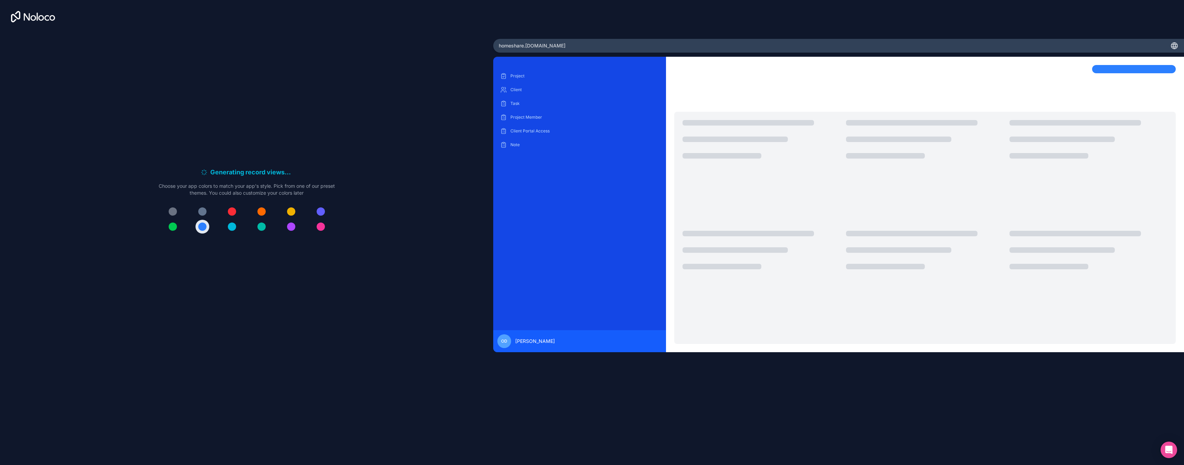
click at [410, 209] on div "Generating record views . . . Meanwhile, let's personalize it! Choose your app …" at bounding box center [246, 203] width 471 height 347
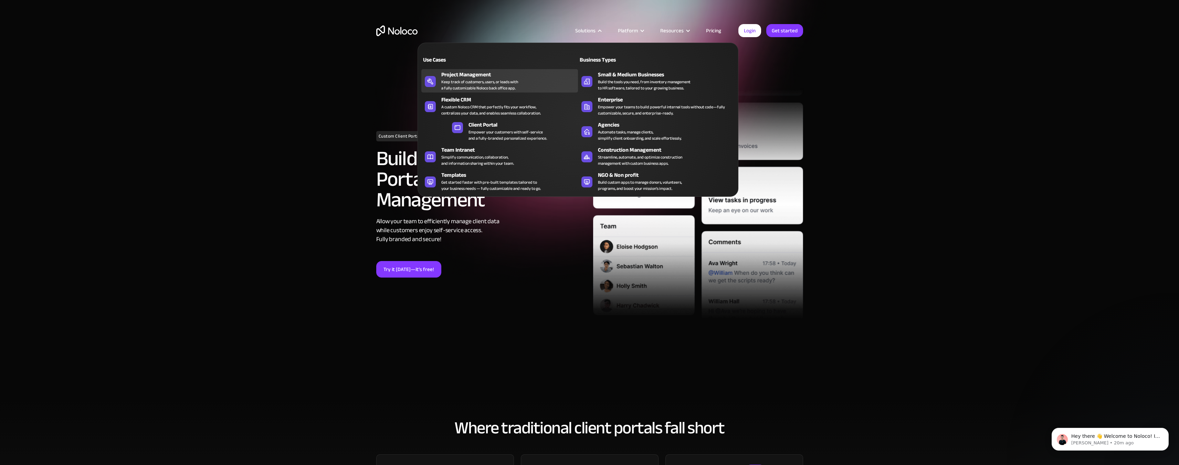
click at [504, 79] on div "Keep track of customers, users, or leads with a fully customizable Noloco back …" at bounding box center [479, 85] width 77 height 12
